Goal: Transaction & Acquisition: Purchase product/service

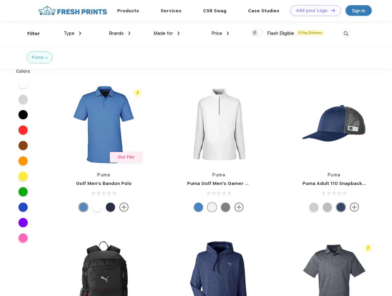
scroll to position [0, 0]
click at [314, 10] on link "Add your Logo Design Tool" at bounding box center [315, 10] width 51 height 11
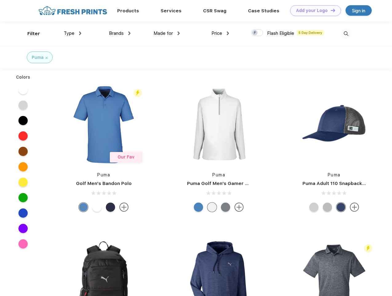
click at [0, 0] on div "Design Tool" at bounding box center [0, 0] width 0 height 0
click at [330, 10] on link "Add your Logo Design Tool" at bounding box center [315, 10] width 51 height 11
click at [30, 34] on div "Filter" at bounding box center [33, 33] width 13 height 7
click at [73, 33] on span "Type" at bounding box center [69, 33] width 11 height 6
click at [120, 33] on span "Brands" at bounding box center [116, 33] width 15 height 6
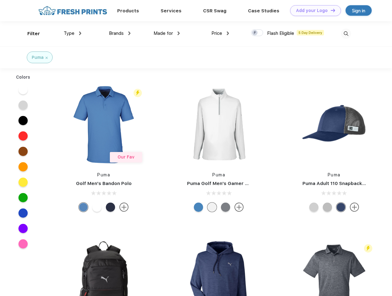
click at [167, 33] on span "Made for" at bounding box center [163, 33] width 19 height 6
click at [221, 33] on span "Price" at bounding box center [217, 33] width 11 height 6
click at [257, 33] on div at bounding box center [257, 32] width 12 height 7
click at [255, 33] on input "checkbox" at bounding box center [253, 31] width 4 height 4
click at [346, 34] on img at bounding box center [346, 34] width 10 height 10
